Goal: Task Accomplishment & Management: Complete application form

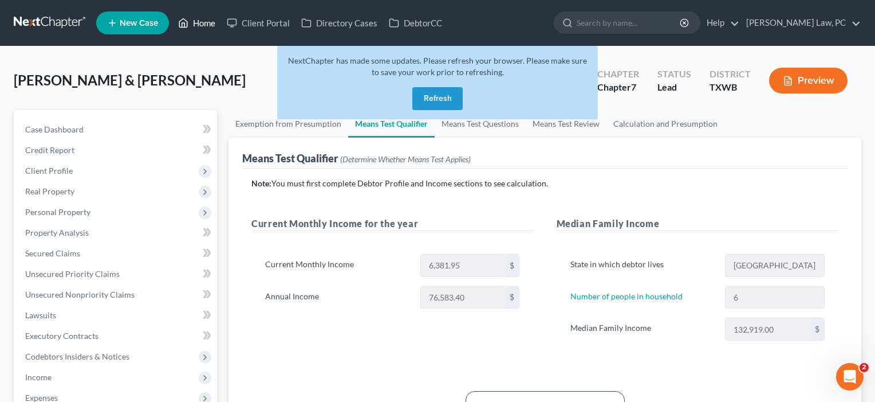
click at [208, 19] on link "Home" at bounding box center [196, 23] width 49 height 21
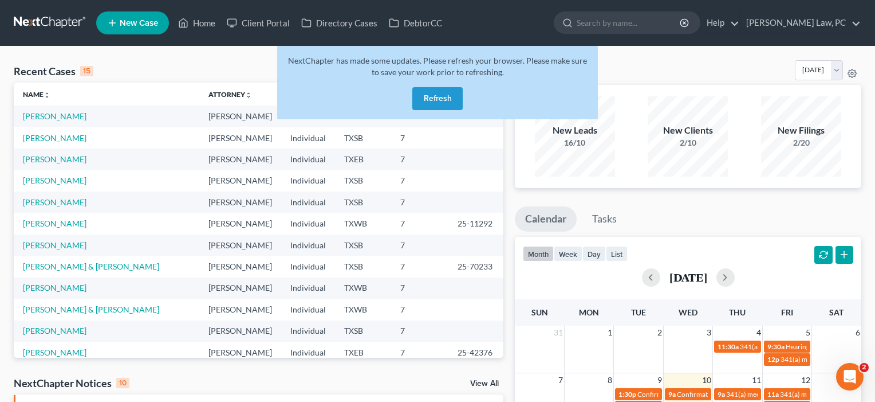
click at [188, 70] on div "Recent Cases 15 View All" at bounding box center [259, 71] width 490 height 22
click at [430, 96] on button "Refresh" at bounding box center [437, 98] width 50 height 23
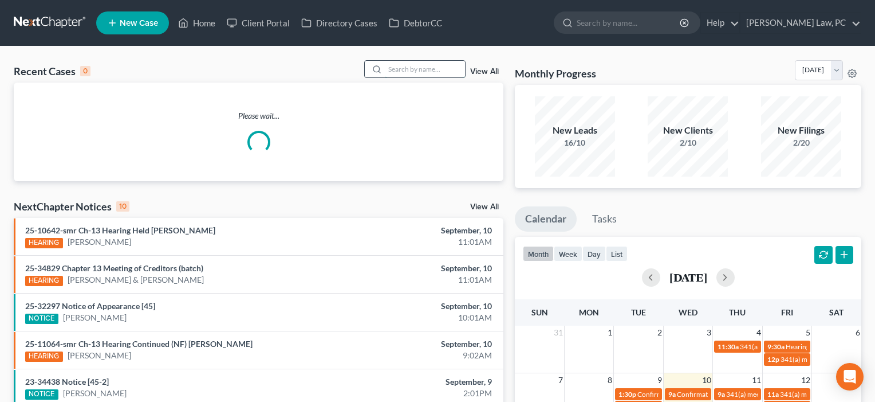
click at [410, 73] on input "search" at bounding box center [425, 69] width 80 height 17
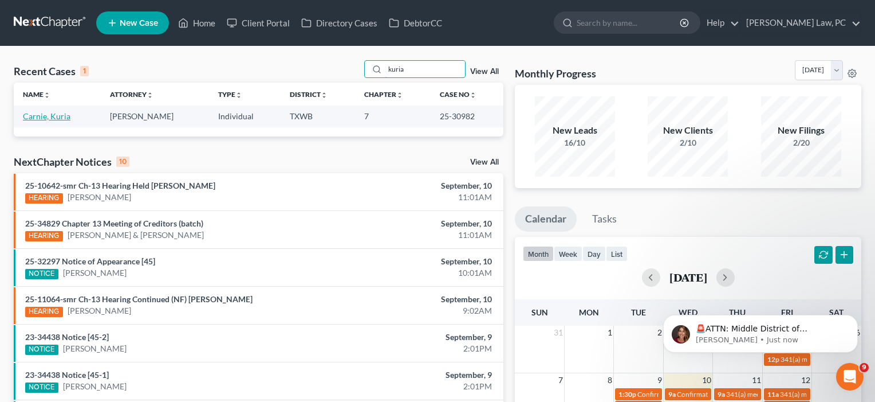
type input "kuria"
click at [61, 115] on link "Carnie, Kuria" at bounding box center [47, 116] width 48 height 10
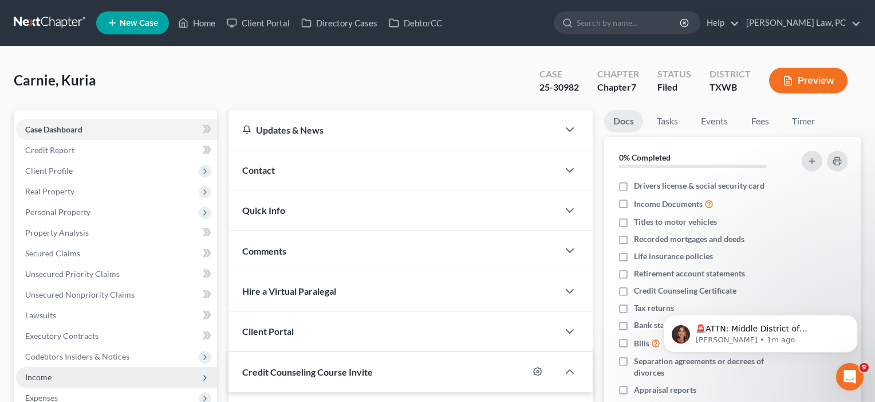
click at [37, 378] on span "Income" at bounding box center [38, 377] width 26 height 10
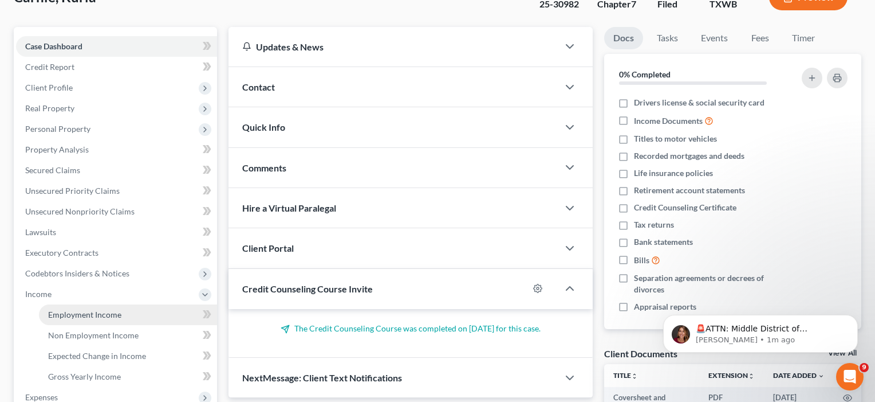
click at [74, 316] on span "Employment Income" at bounding box center [84, 314] width 73 height 10
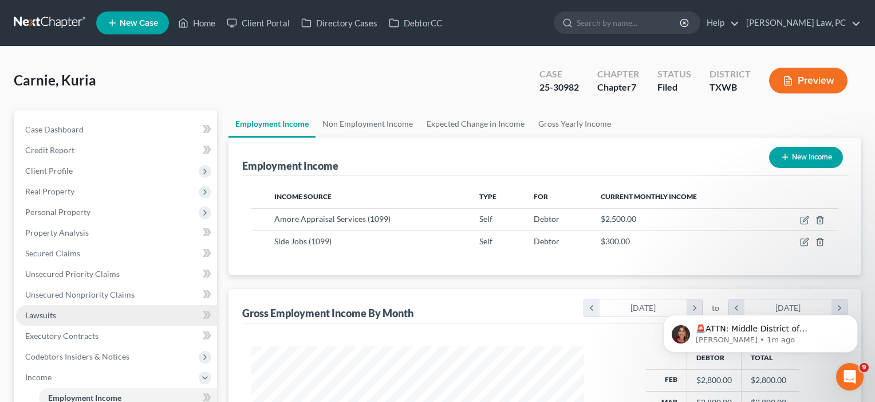
scroll to position [205, 356]
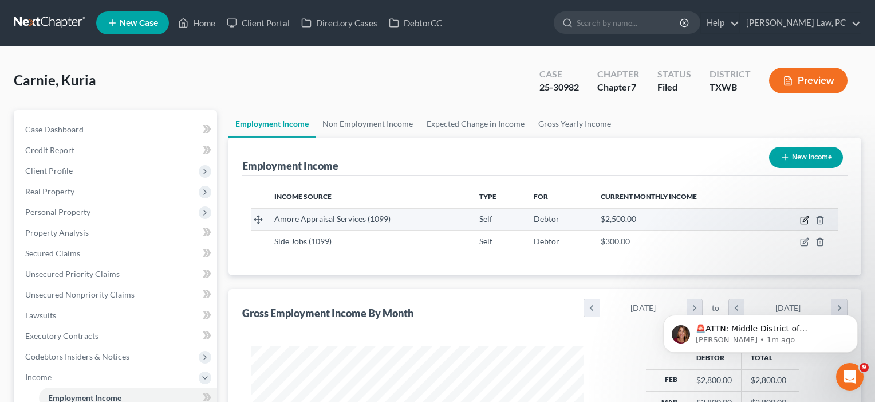
click at [804, 219] on icon "button" at bounding box center [805, 218] width 5 height 5
select select "1"
select select "45"
select select "0"
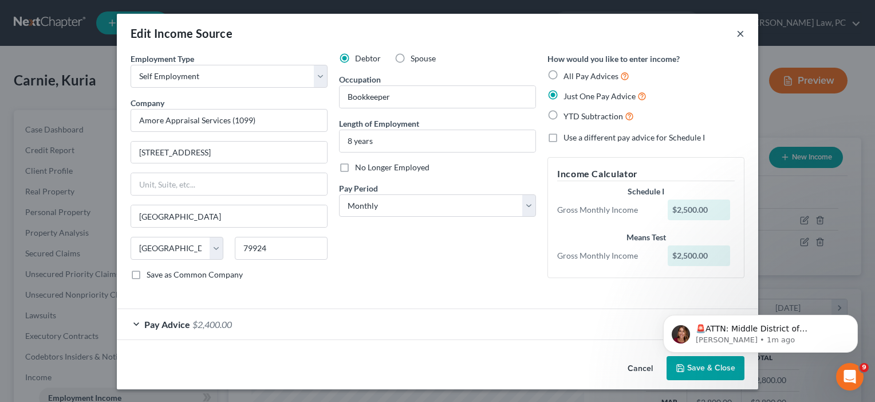
click at [741, 32] on button "×" at bounding box center [741, 33] width 8 height 14
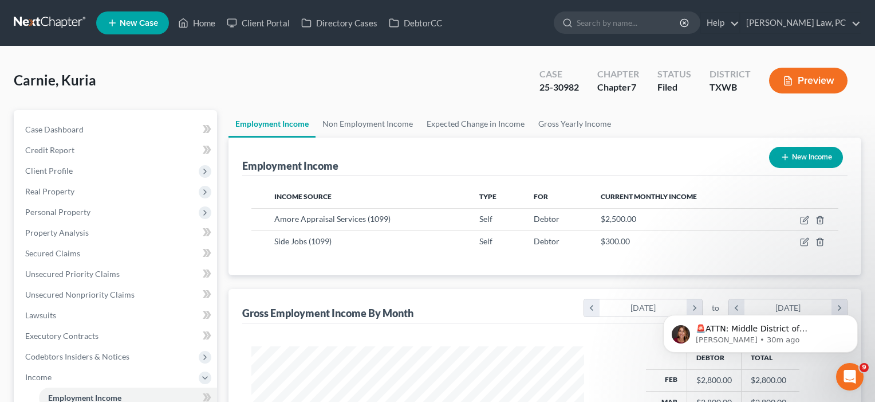
scroll to position [0, 0]
click at [210, 23] on link "Home" at bounding box center [196, 23] width 49 height 21
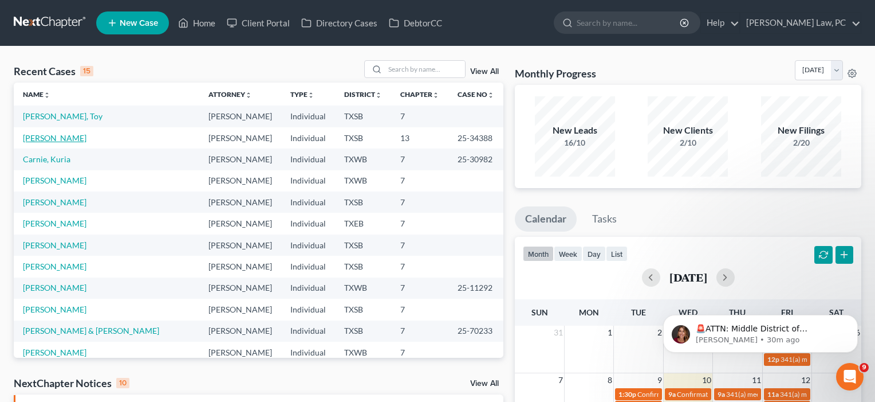
click at [52, 137] on link "Calderon, Marlon" at bounding box center [55, 138] width 64 height 10
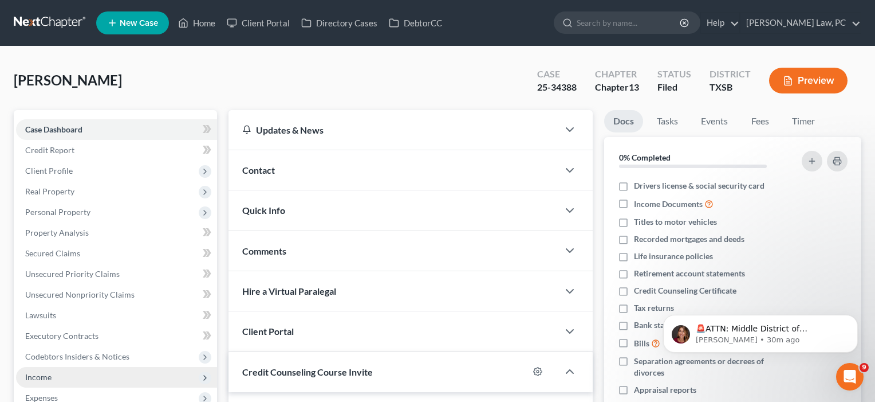
click at [52, 373] on span "Income" at bounding box center [116, 377] width 201 height 21
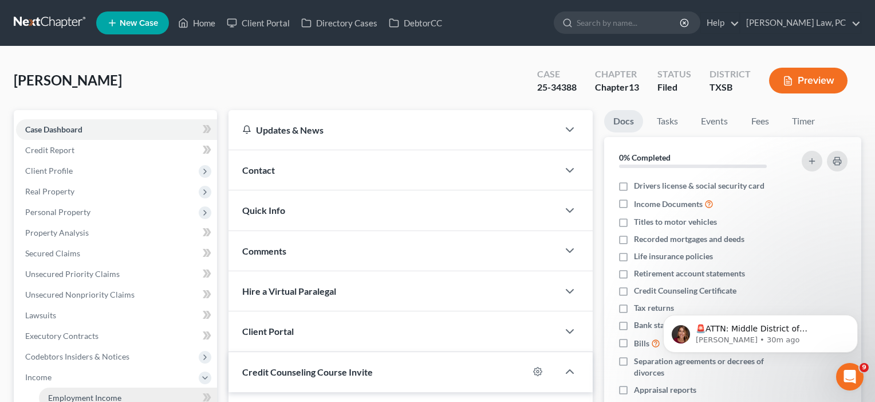
click at [56, 393] on span "Employment Income" at bounding box center [84, 397] width 73 height 10
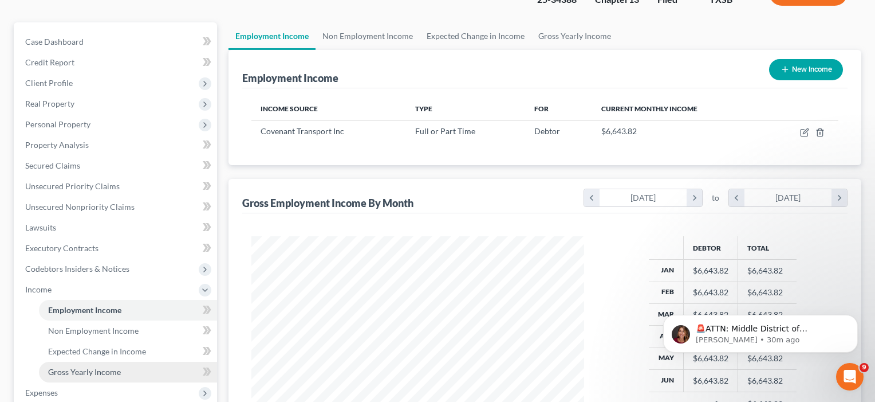
scroll to position [89, 0]
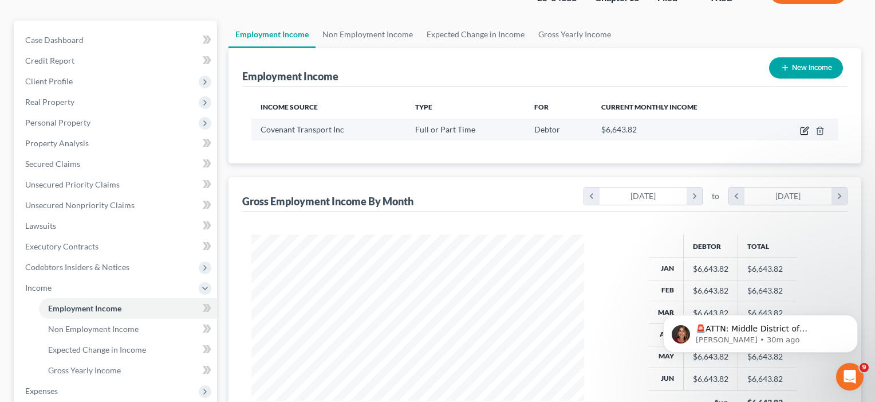
click at [805, 132] on icon "button" at bounding box center [805, 129] width 5 height 5
select select "0"
select select "44"
select select "3"
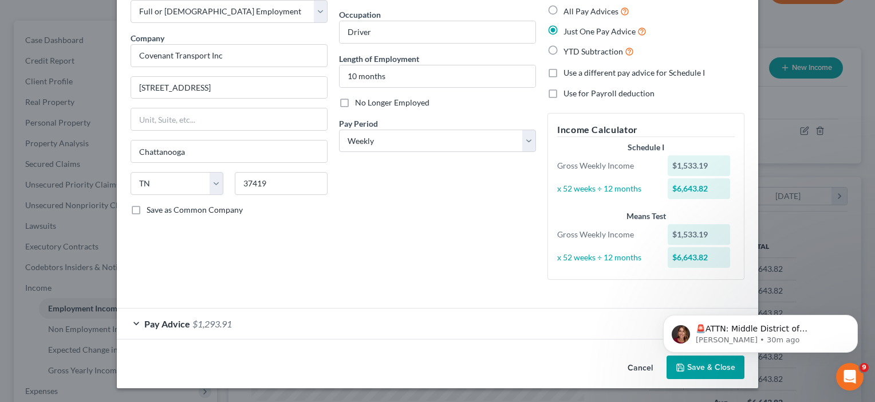
scroll to position [64, 0]
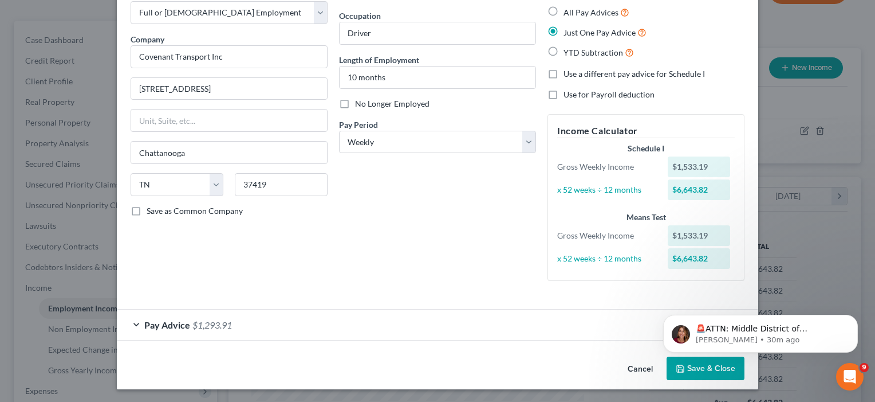
click at [697, 367] on html "🚨ATTN: Middle District of Florida The court has added a new Credit Counseling F…" at bounding box center [760, 330] width 229 height 80
click at [703, 368] on html "🚨ATTN: Middle District of Florida The court has added a new Credit Counseling F…" at bounding box center [760, 330] width 229 height 80
click at [695, 367] on html "🚨ATTN: Middle District of Florida The court has added a new Credit Counseling F…" at bounding box center [760, 330] width 229 height 80
click at [853, 319] on icon "Dismiss notification" at bounding box center [855, 317] width 6 height 6
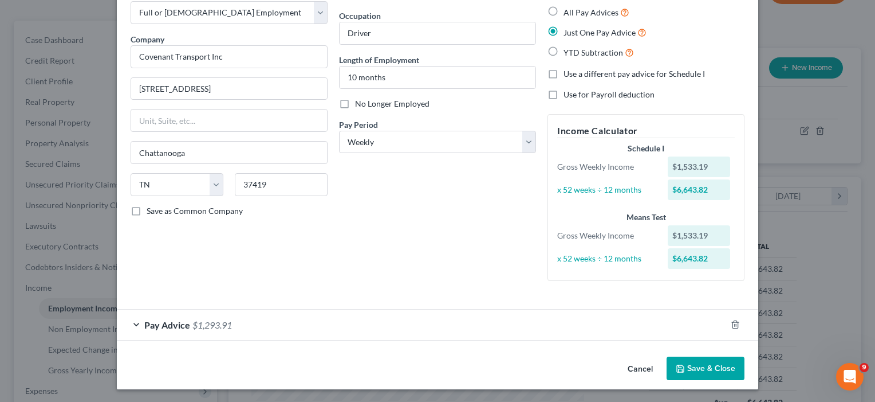
click at [702, 369] on button "Save & Close" at bounding box center [706, 368] width 78 height 24
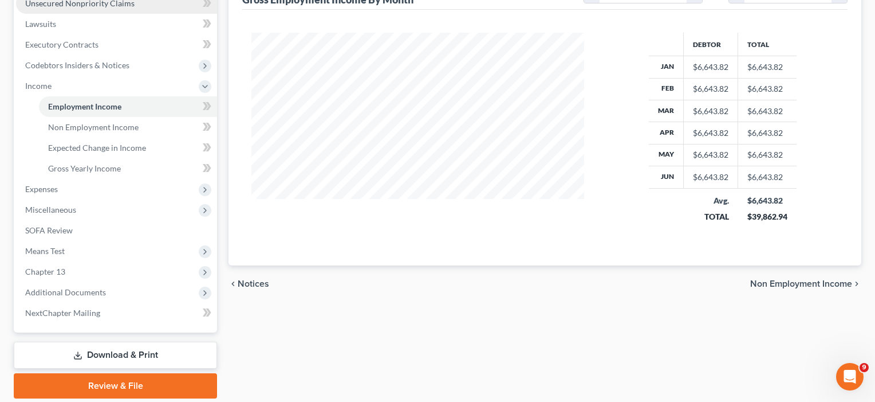
scroll to position [302, 0]
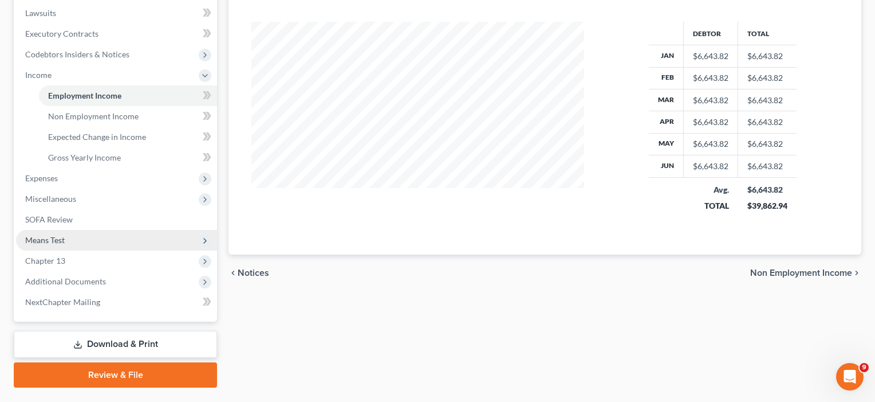
click at [53, 238] on span "Means Test" at bounding box center [45, 240] width 40 height 10
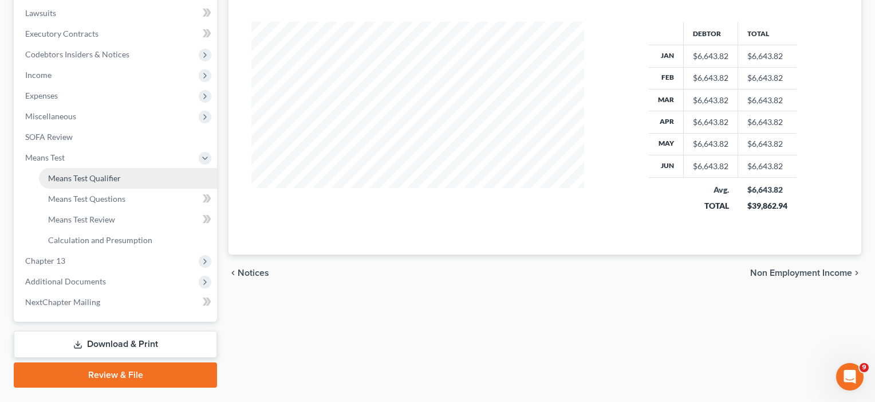
click at [107, 183] on link "Means Test Qualifier" at bounding box center [128, 178] width 178 height 21
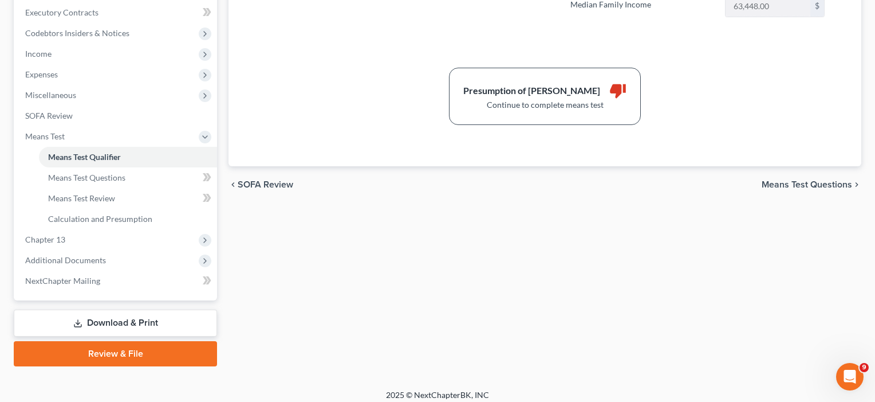
scroll to position [149, 0]
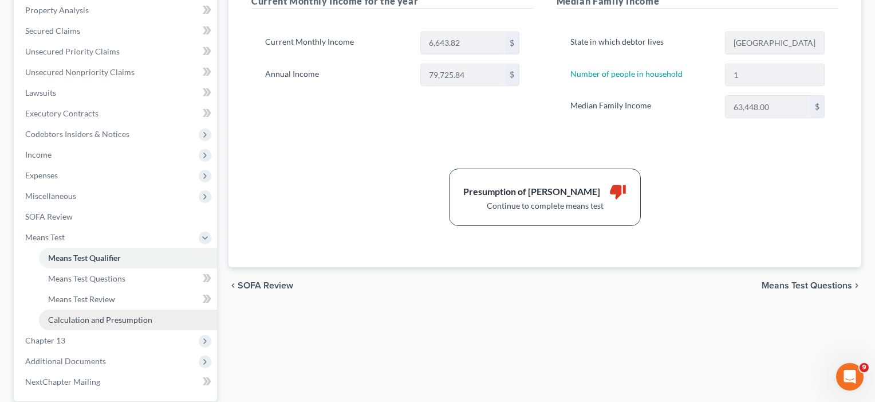
click at [109, 319] on span "Calculation and Presumption" at bounding box center [100, 319] width 104 height 10
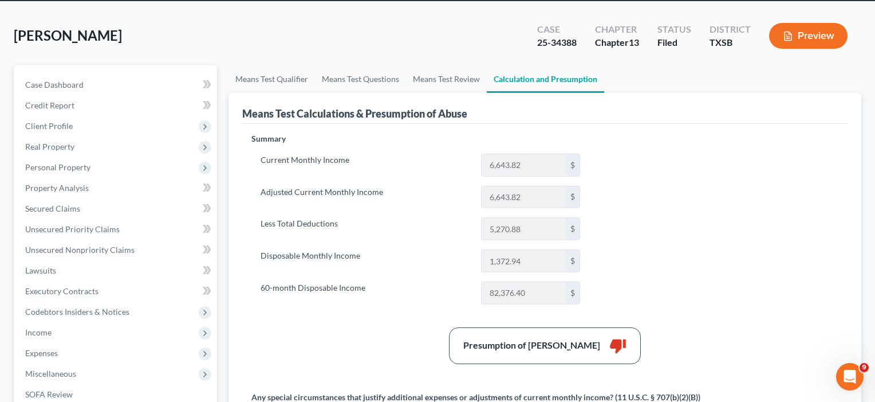
scroll to position [47, 0]
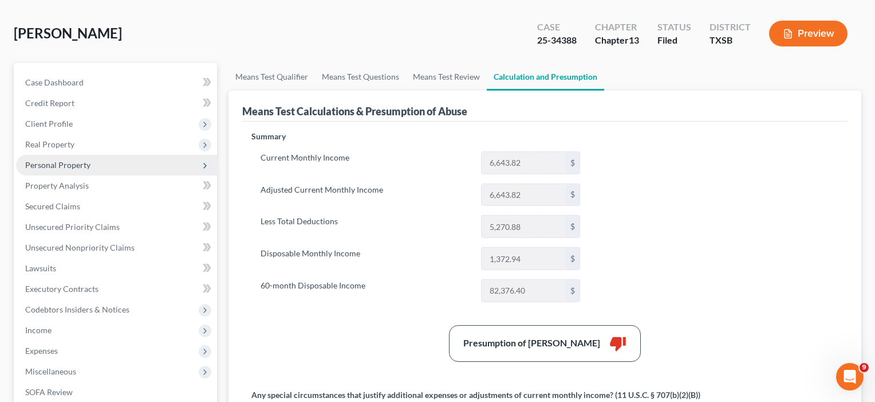
click at [50, 167] on span "Personal Property" at bounding box center [57, 165] width 65 height 10
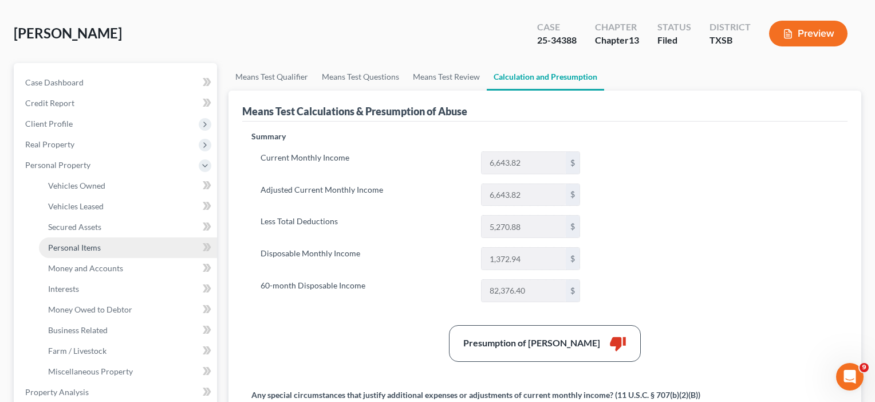
click at [81, 242] on span "Personal Items" at bounding box center [74, 247] width 53 height 10
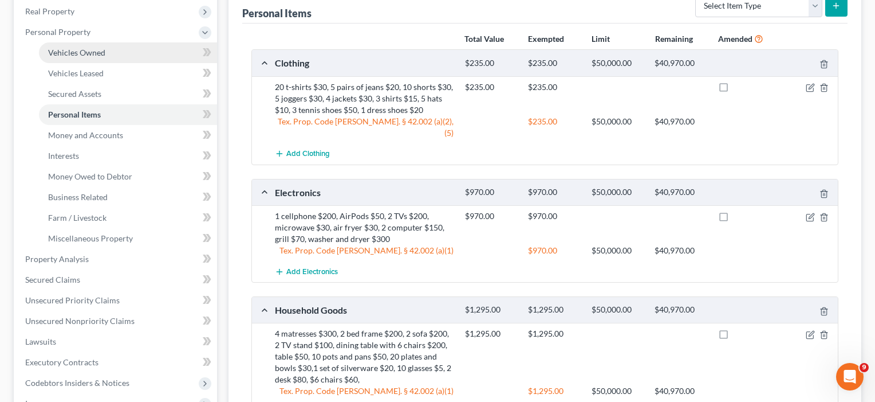
scroll to position [70, 0]
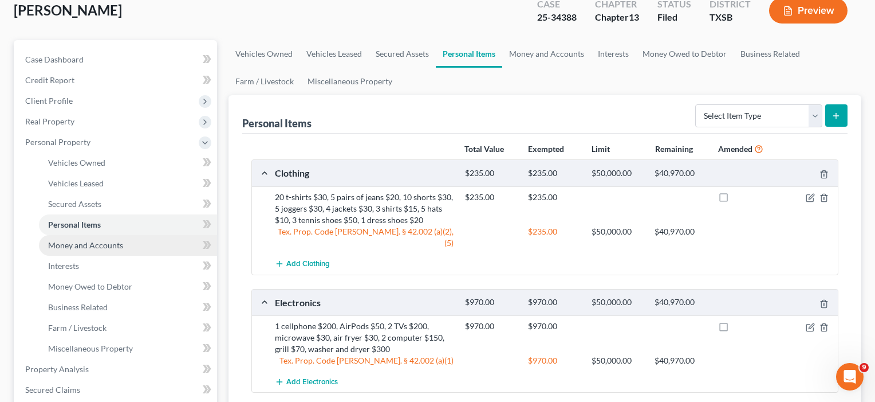
click at [85, 247] on span "Money and Accounts" at bounding box center [85, 245] width 75 height 10
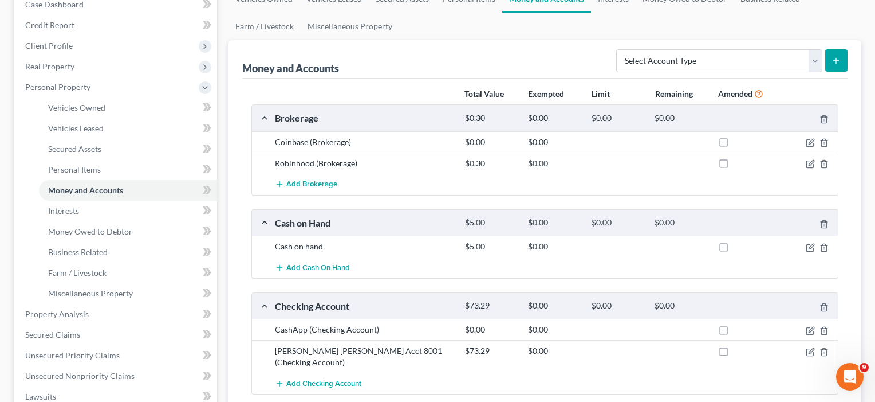
scroll to position [128, 0]
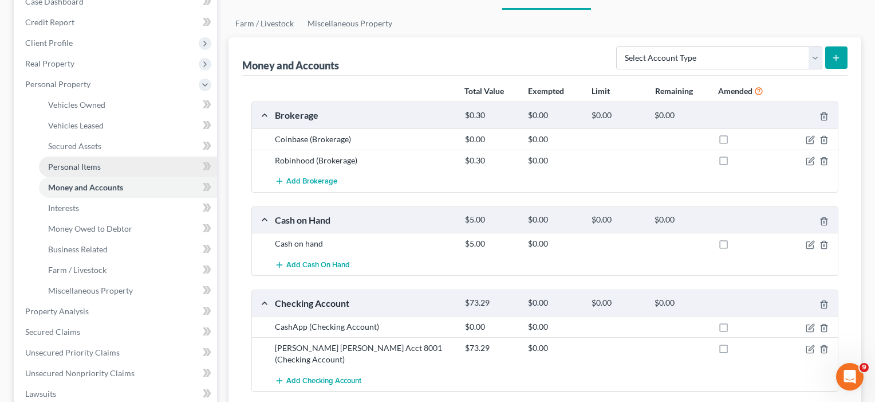
click at [71, 163] on span "Personal Items" at bounding box center [74, 167] width 53 height 10
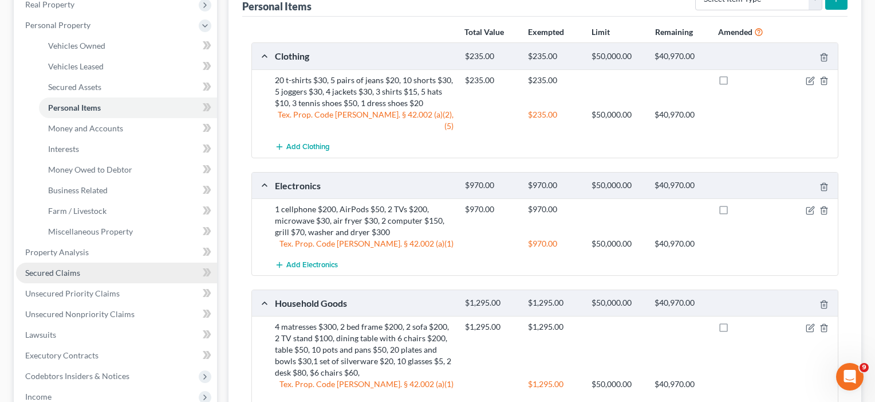
scroll to position [202, 1]
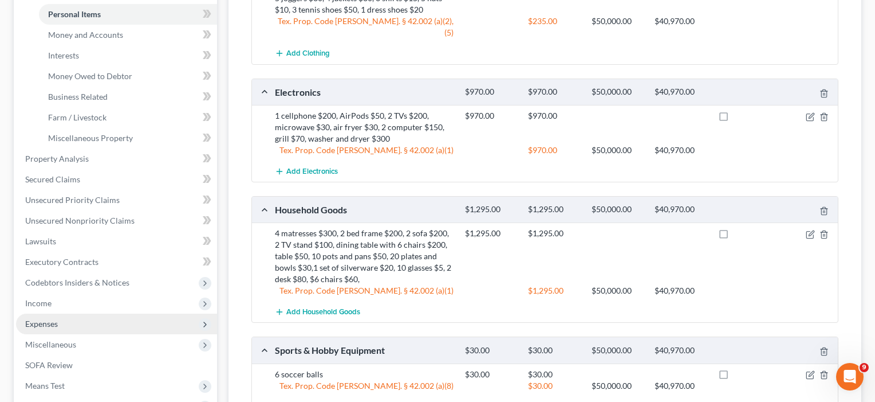
click at [52, 324] on span "Expenses" at bounding box center [41, 323] width 33 height 10
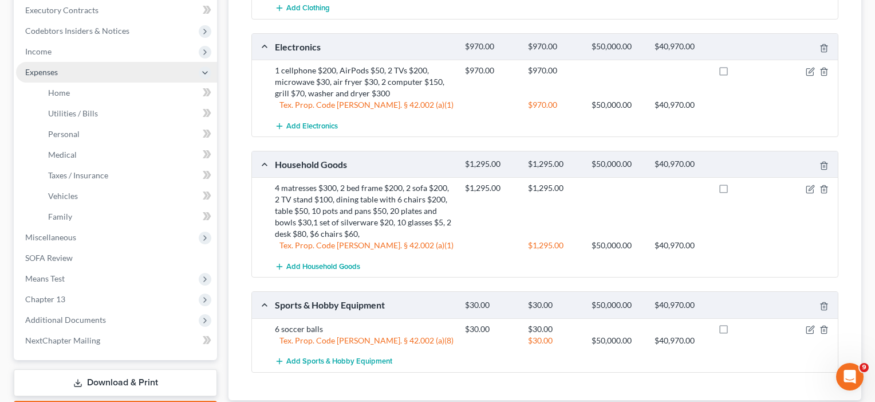
scroll to position [342, 0]
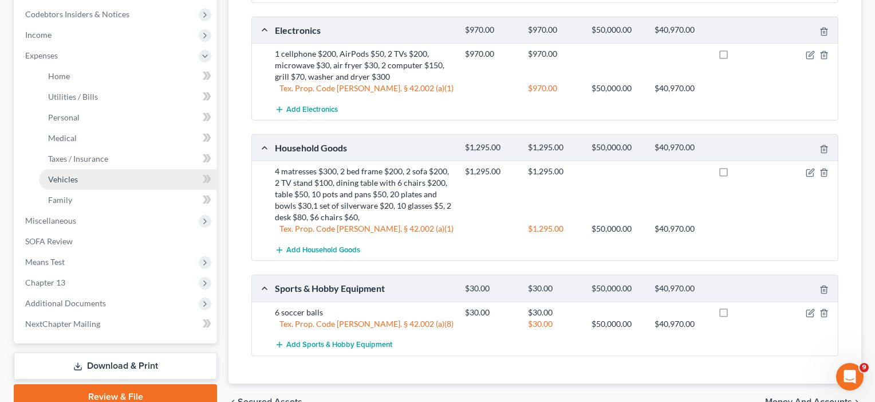
click at [68, 173] on link "Vehicles" at bounding box center [128, 179] width 178 height 21
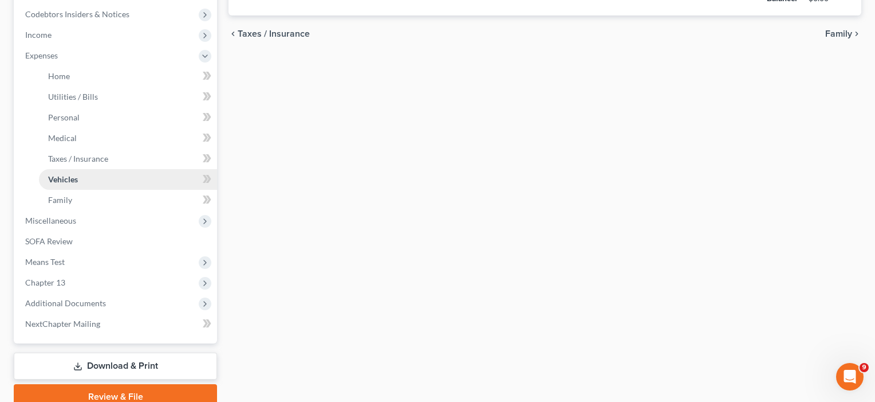
scroll to position [42, 0]
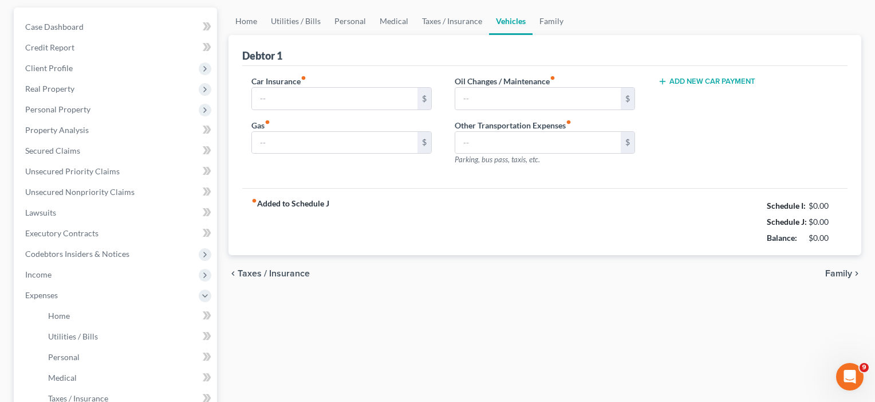
type input "0.00"
type input "160.00"
type input "50.00"
type input "0.00"
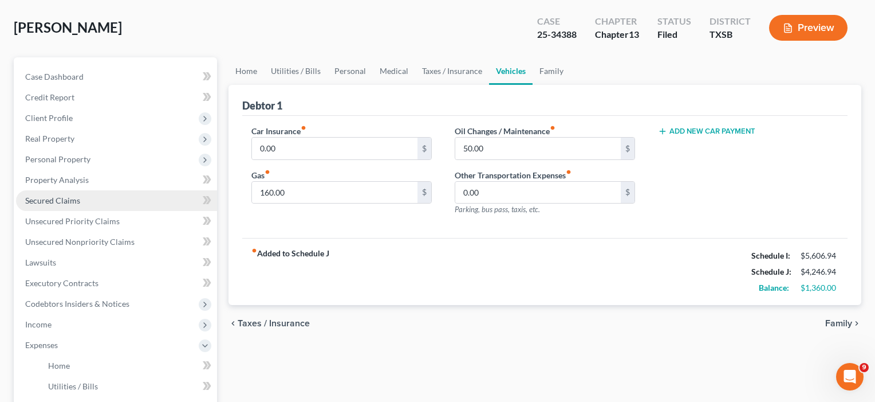
scroll to position [83, 0]
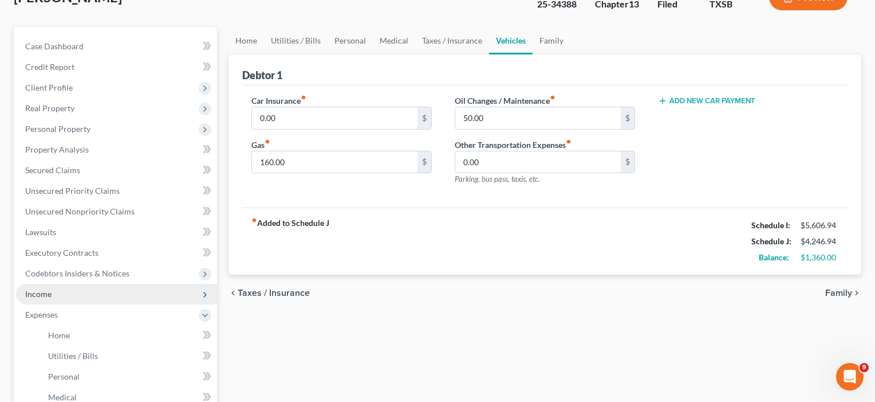
click at [51, 298] on span "Income" at bounding box center [116, 294] width 201 height 21
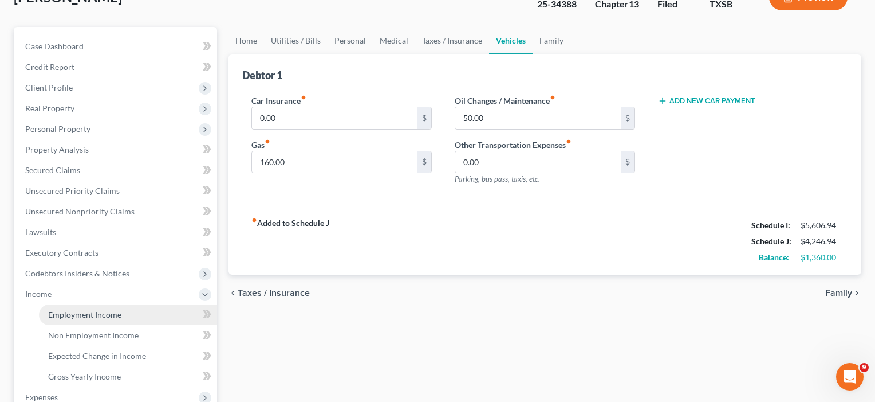
click at [71, 313] on span "Employment Income" at bounding box center [84, 314] width 73 height 10
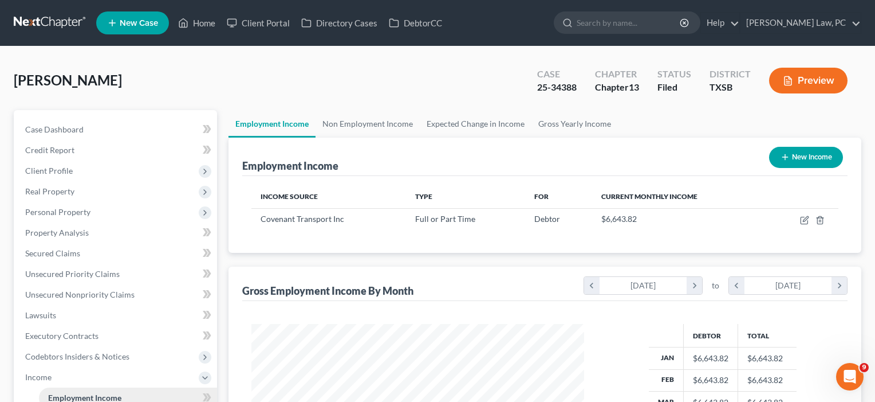
scroll to position [205, 356]
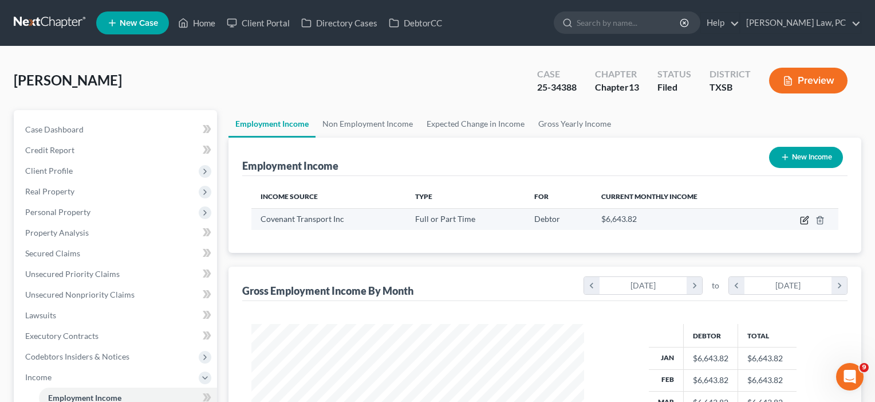
click at [803, 222] on icon "button" at bounding box center [804, 219] width 9 height 9
select select "0"
select select "44"
select select "3"
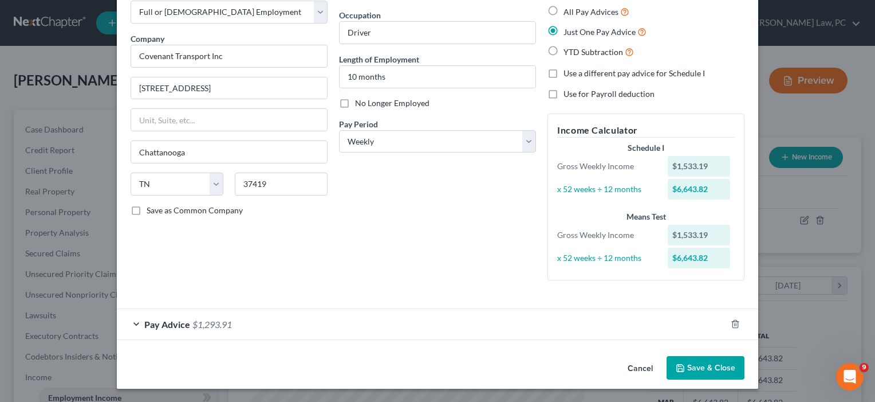
scroll to position [64, 0]
click at [710, 367] on button "Save & Close" at bounding box center [706, 368] width 78 height 24
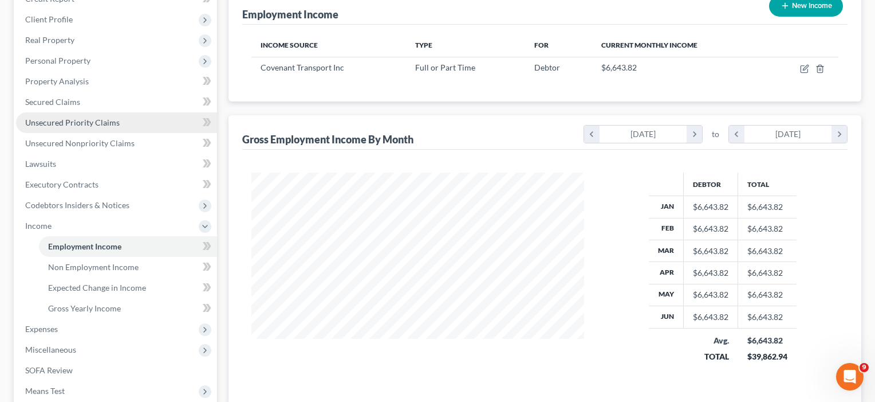
scroll to position [153, 0]
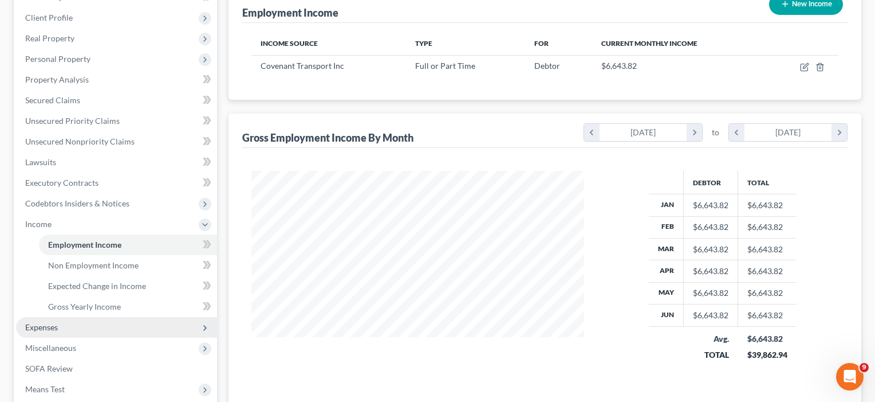
click at [60, 329] on span "Expenses" at bounding box center [116, 327] width 201 height 21
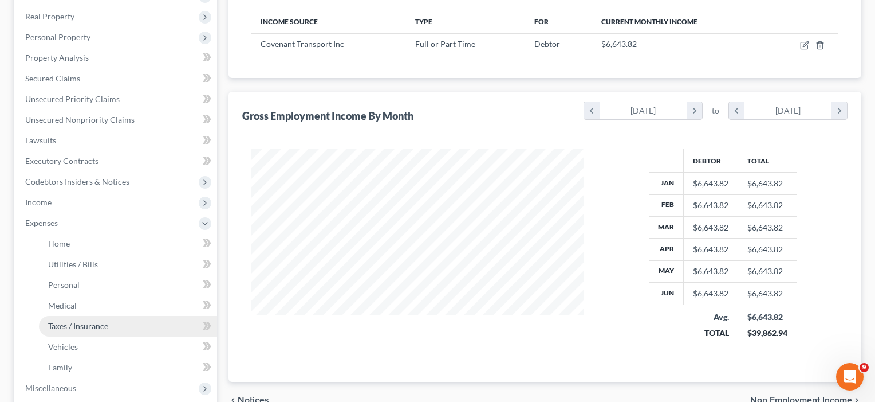
scroll to position [178, 0]
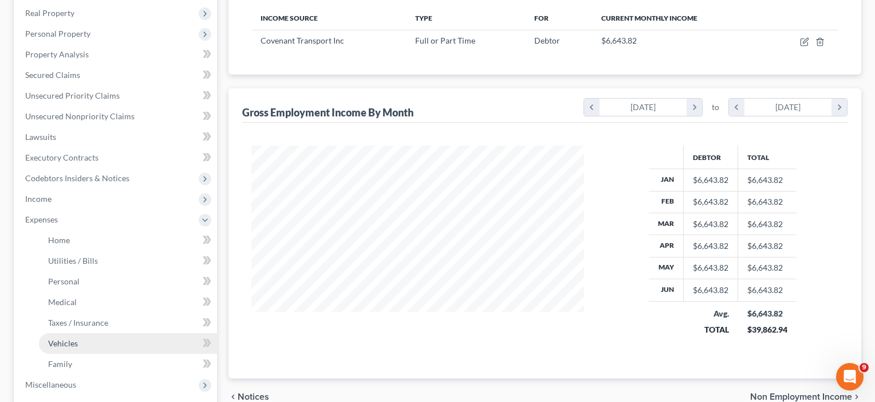
click at [65, 339] on span "Vehicles" at bounding box center [63, 343] width 30 height 10
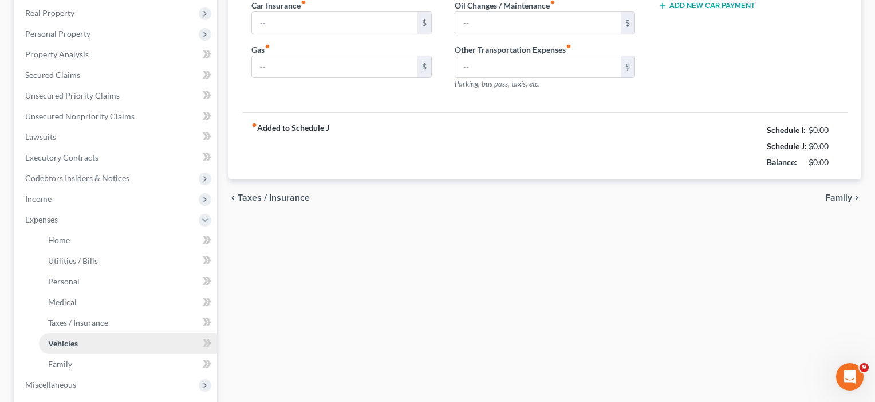
scroll to position [36, 0]
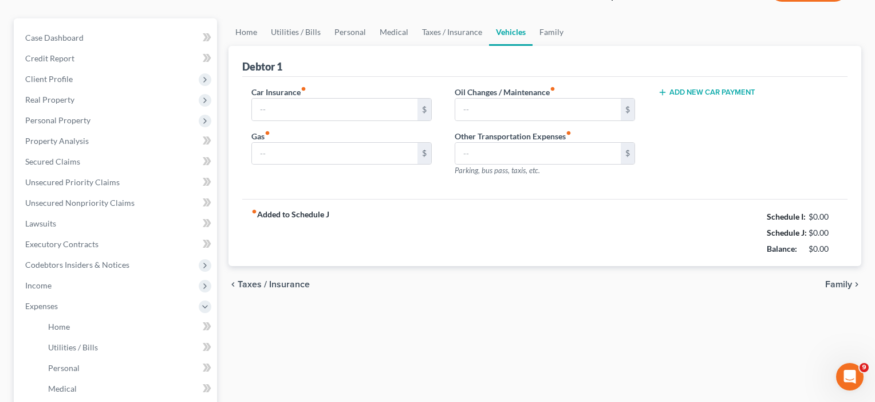
type input "0.00"
type input "160.00"
type input "50.00"
type input "0.00"
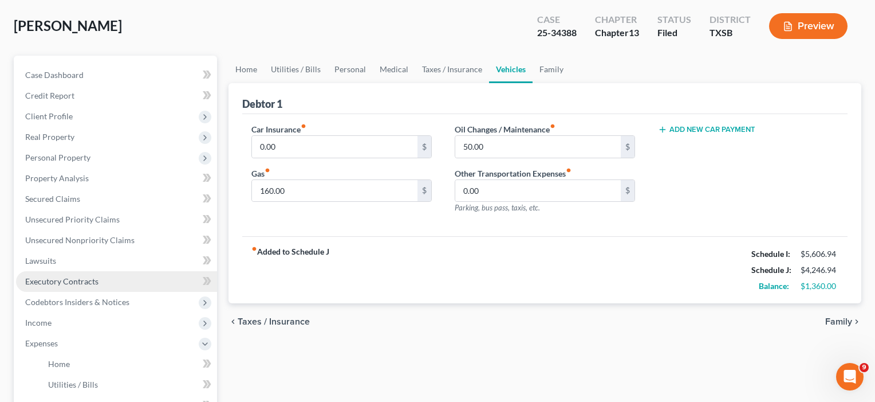
scroll to position [59, 0]
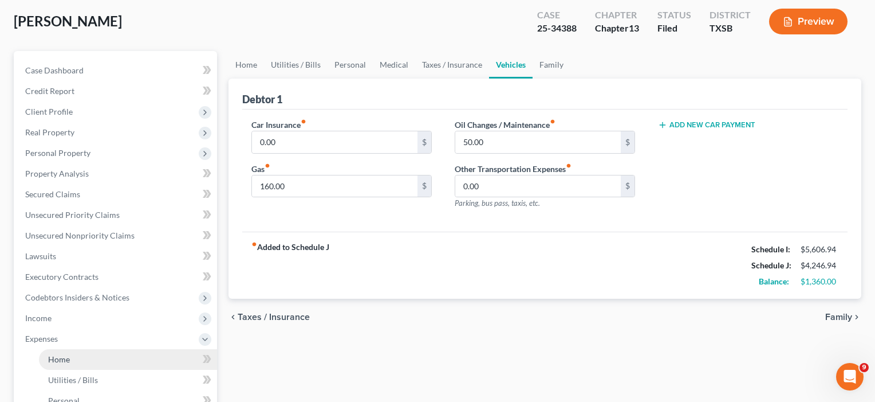
click at [78, 361] on link "Home" at bounding box center [128, 359] width 178 height 21
